Goal: Task Accomplishment & Management: Manage account settings

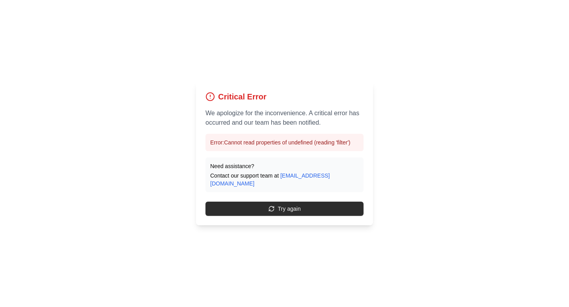
click at [242, 206] on button "Try again" at bounding box center [284, 209] width 158 height 14
